Goal: Task Accomplishment & Management: Manage account settings

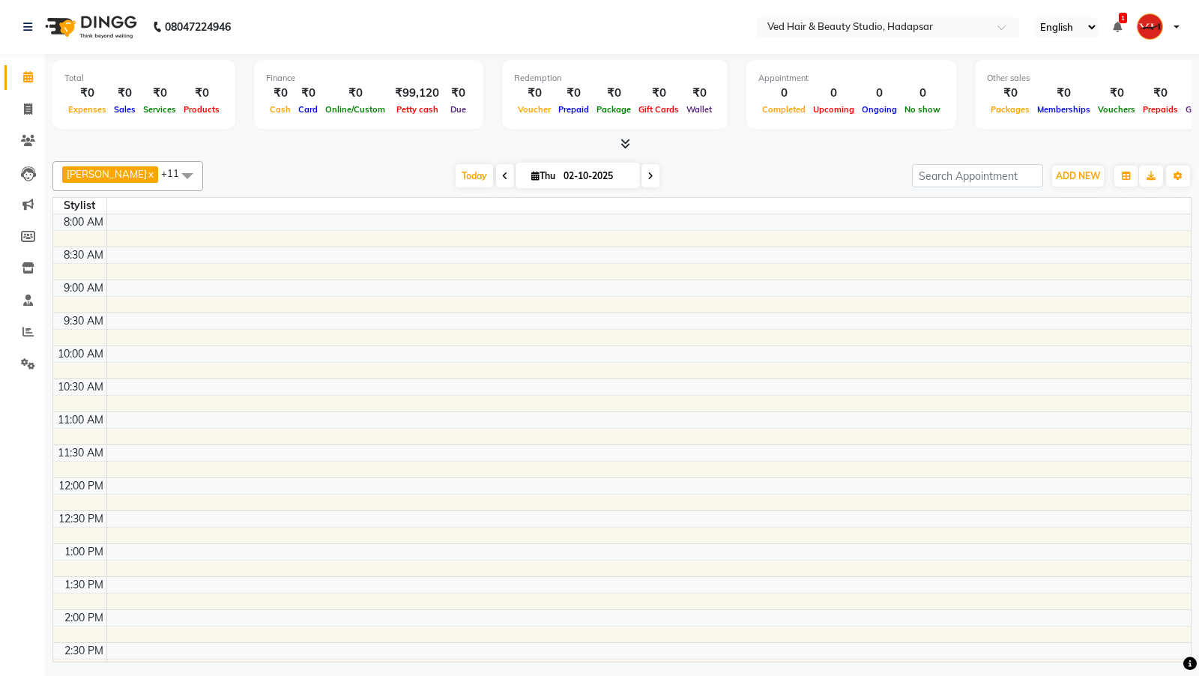
click at [1116, 24] on icon at bounding box center [1117, 27] width 9 height 10
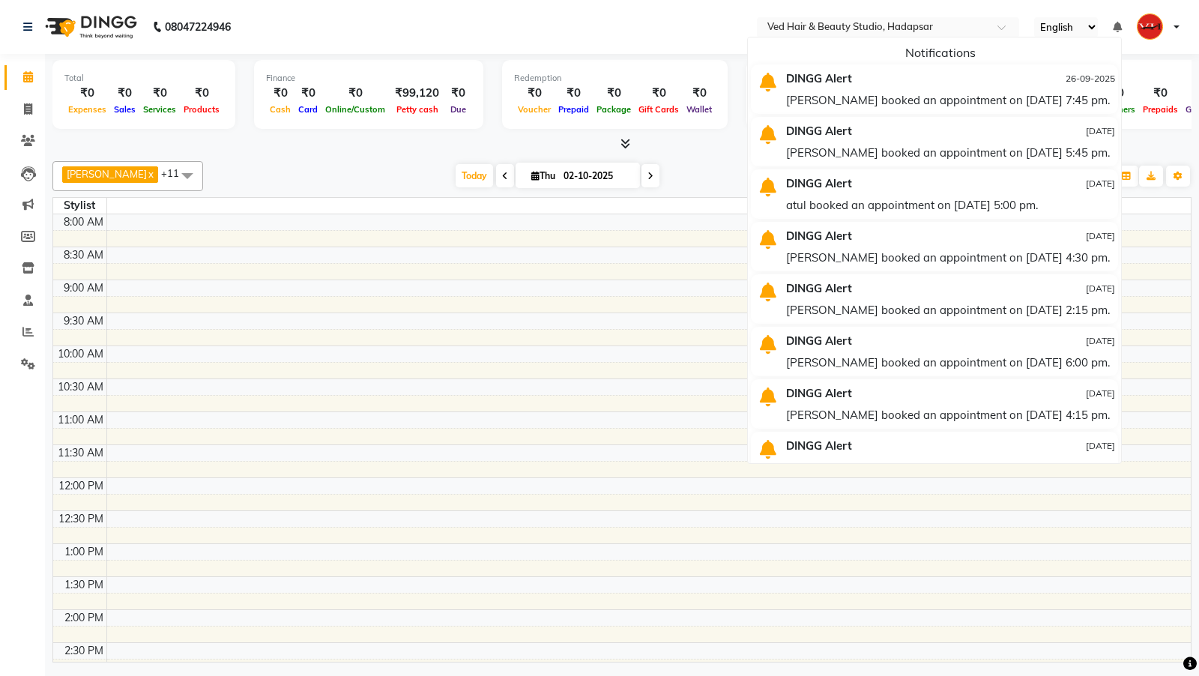
click at [401, 181] on div "Today Thu 02-10-2025" at bounding box center [558, 176] width 694 height 22
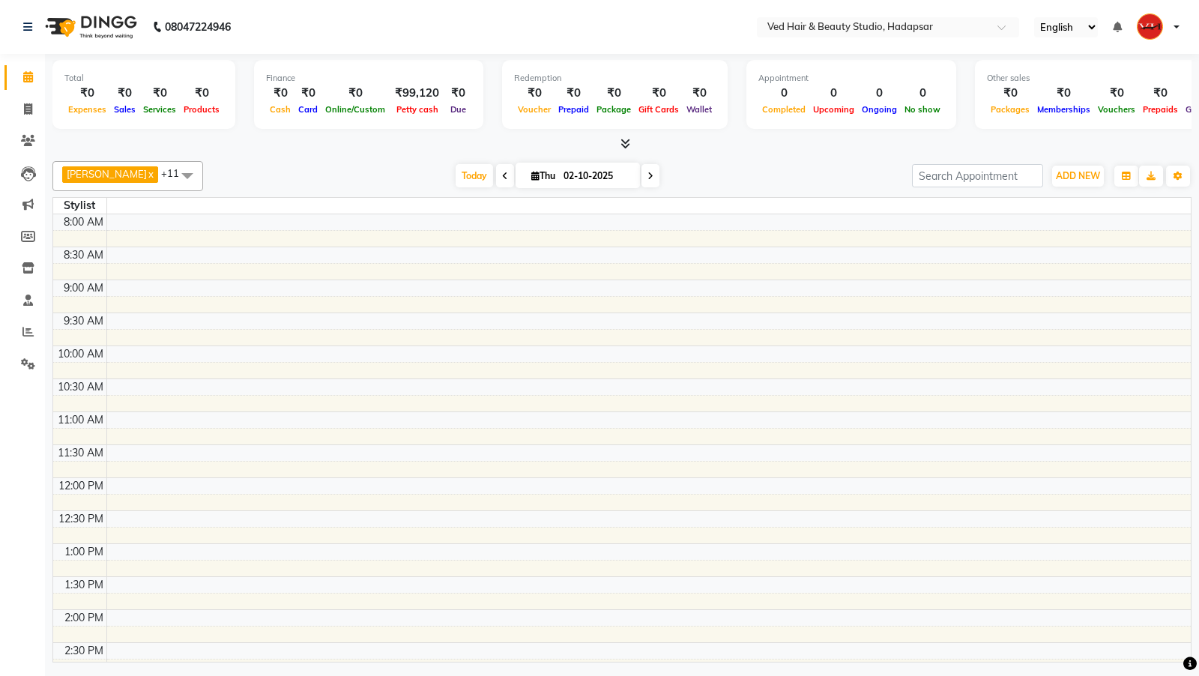
click at [26, 380] on li "Completed InProgress Upcoming Dropped Tentative Check-In Confirm" at bounding box center [22, 383] width 45 height 7
click at [24, 365] on icon at bounding box center [28, 363] width 14 height 11
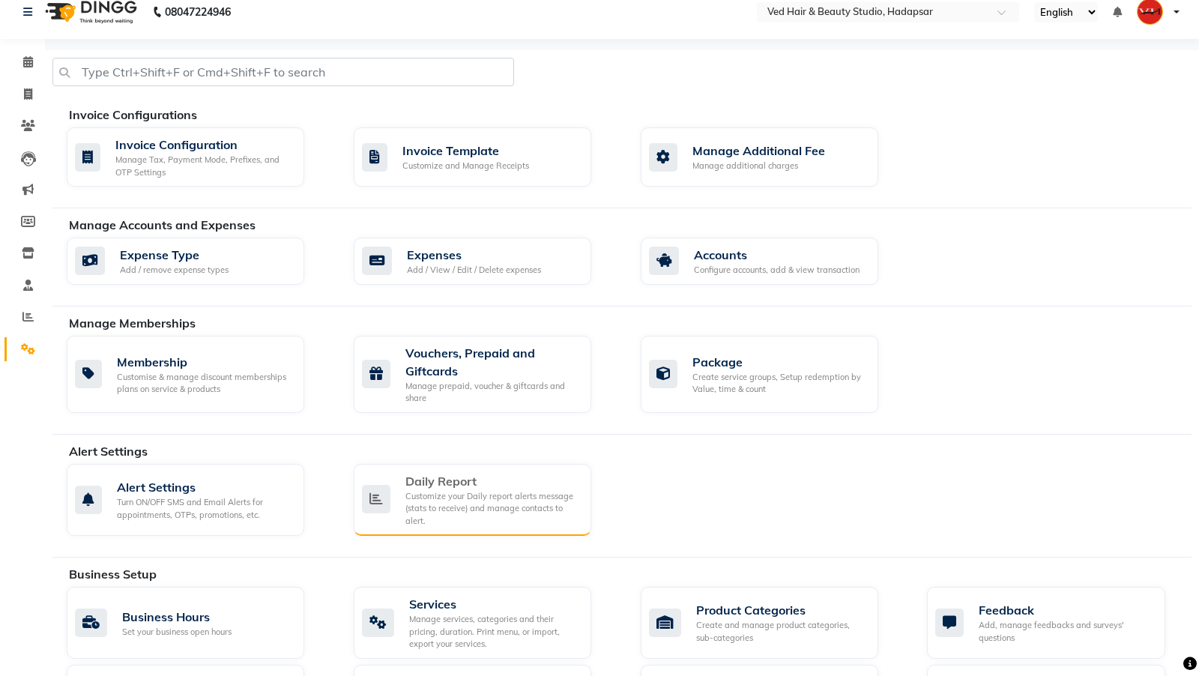
scroll to position [53, 0]
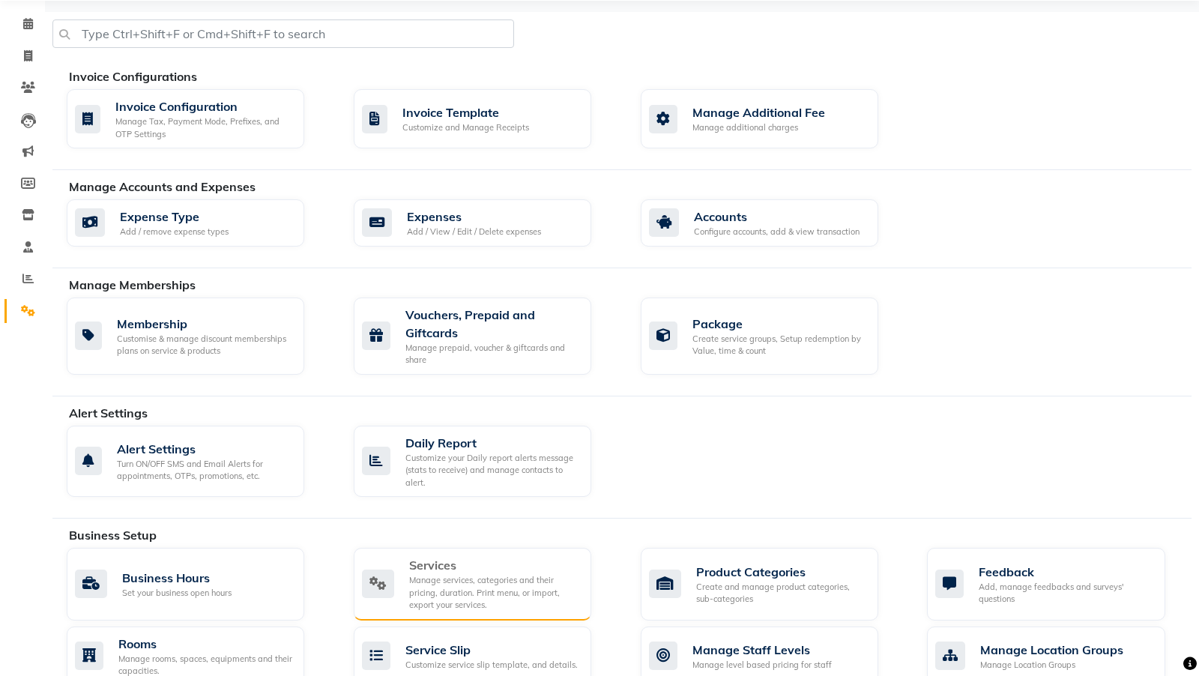
click at [492, 574] on div "Manage services, categories and their pricing, duration. Print menu, or import,…" at bounding box center [494, 592] width 170 height 37
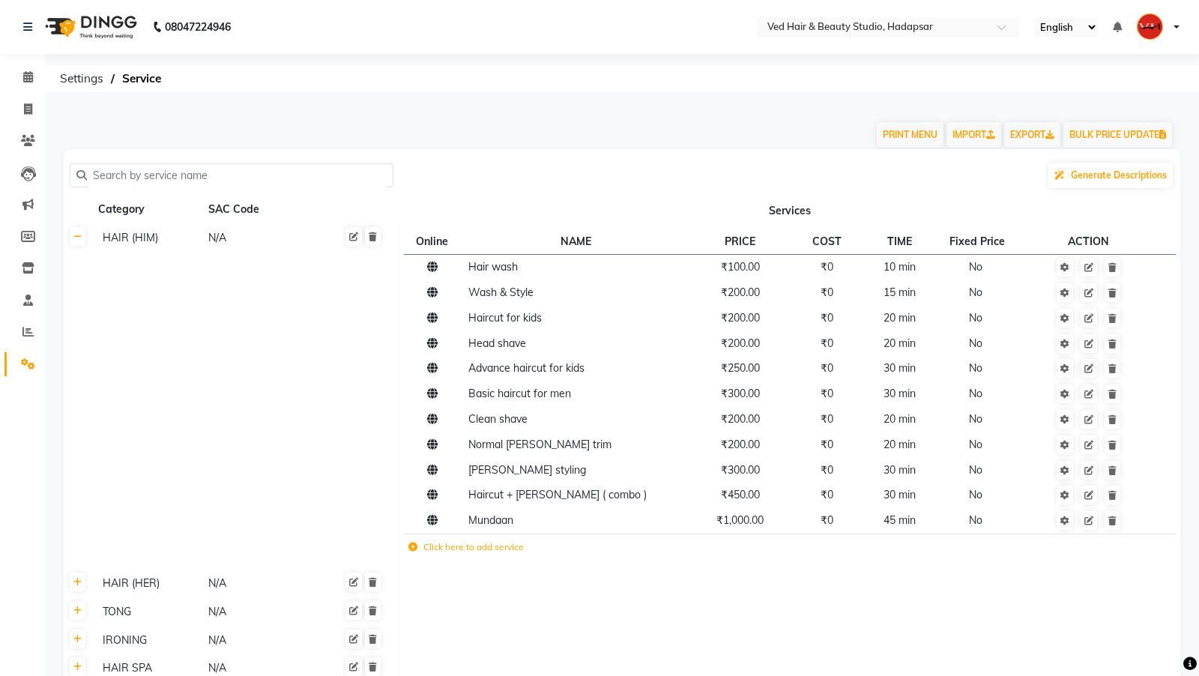
click at [350, 172] on input "text" at bounding box center [237, 175] width 300 height 23
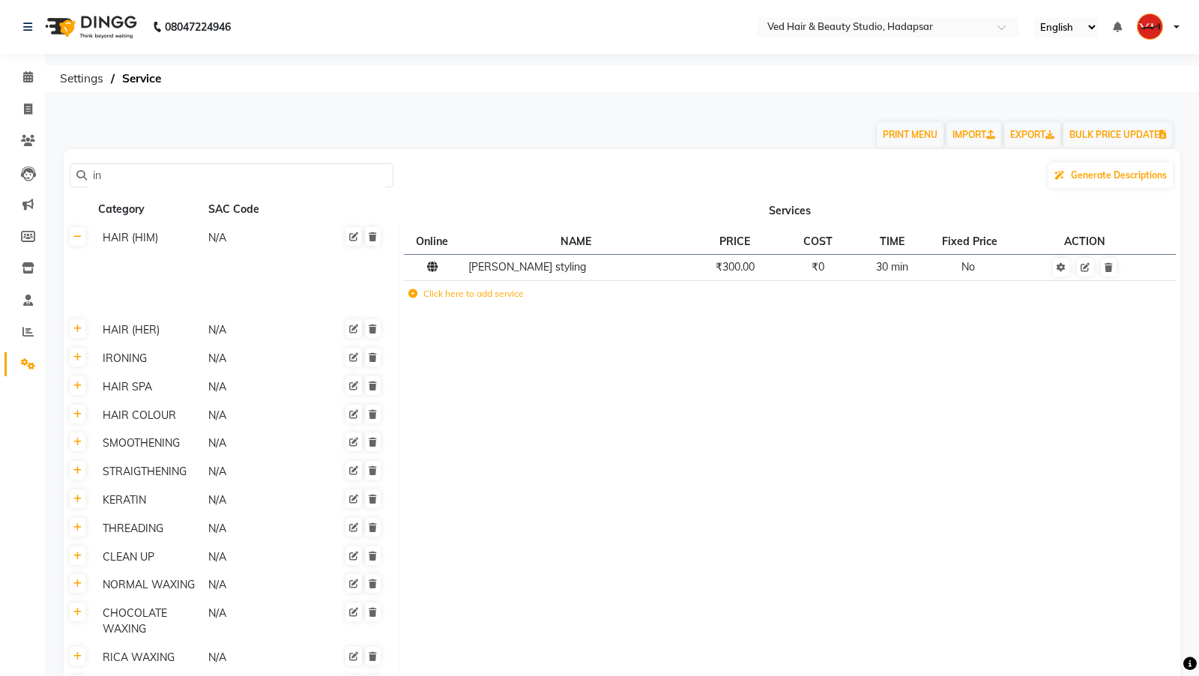
click at [310, 182] on input "in" at bounding box center [237, 175] width 300 height 23
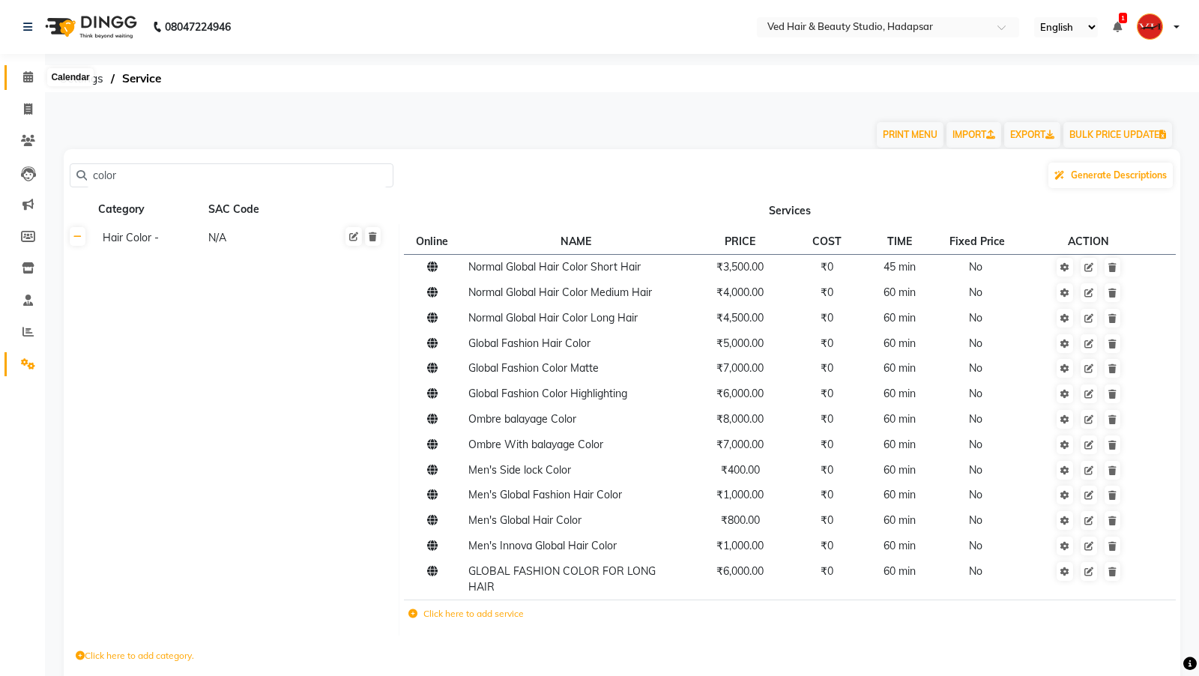
type input "color"
click at [24, 76] on icon at bounding box center [28, 76] width 10 height 11
